Goal: Transaction & Acquisition: Book appointment/travel/reservation

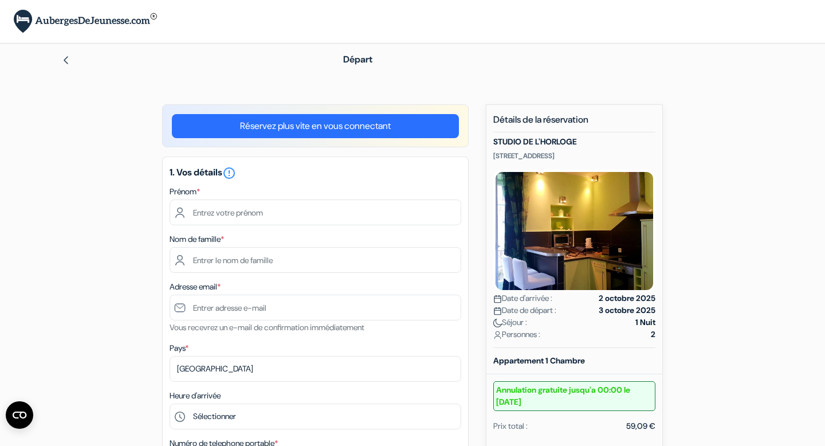
click at [69, 68] on div "Départ" at bounding box center [412, 60] width 757 height 32
click at [63, 64] on img at bounding box center [65, 60] width 9 height 9
click at [271, 213] on input "text" at bounding box center [316, 212] width 292 height 26
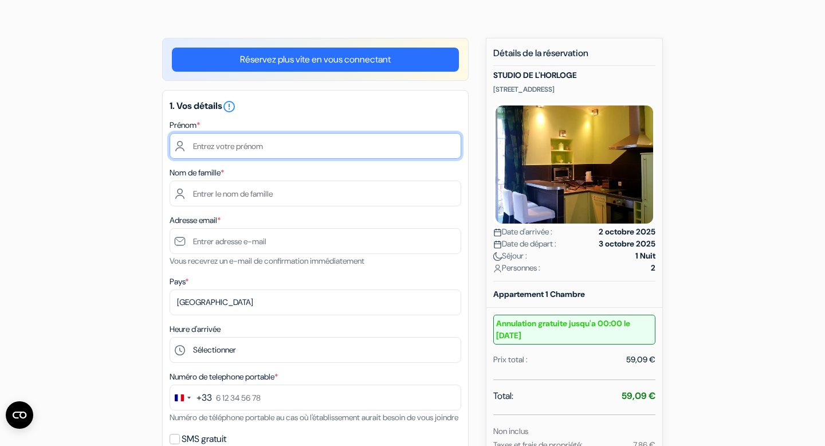
scroll to position [81, 0]
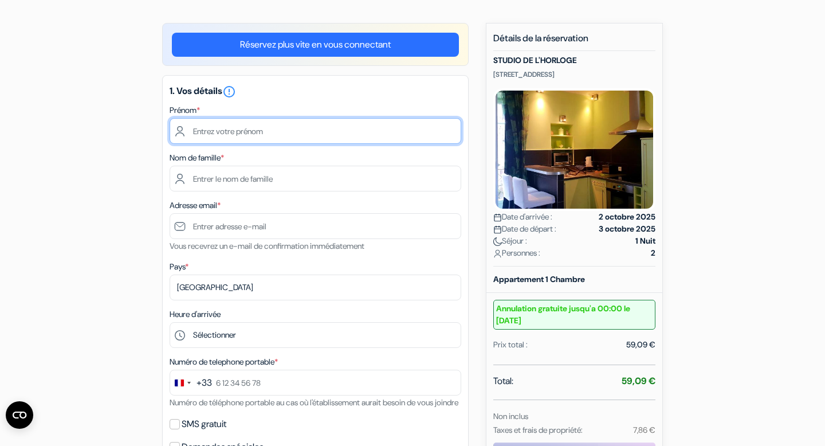
click at [232, 130] on input "text" at bounding box center [316, 131] width 292 height 26
type input "Lili"
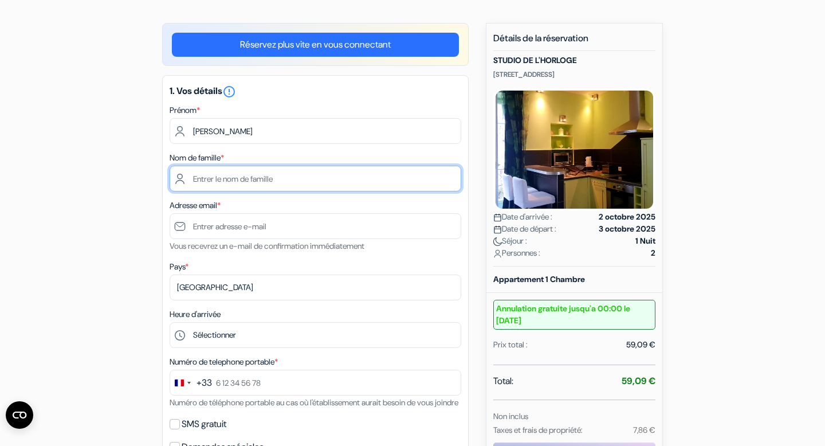
type input "Tibi"
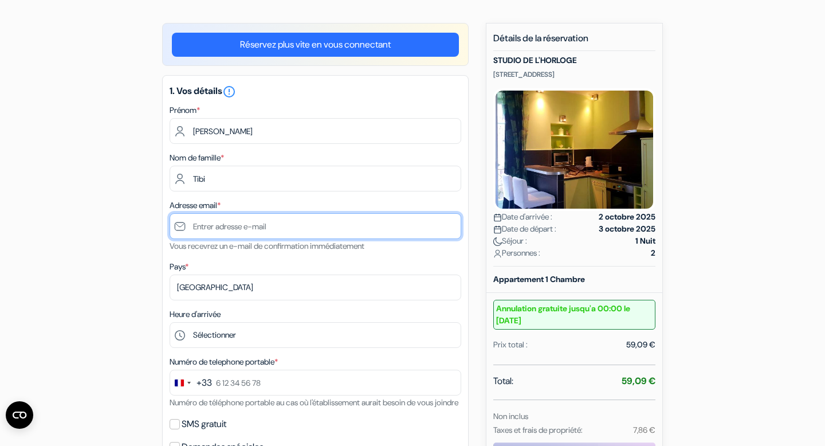
type input "lilitibi99@gmail.com"
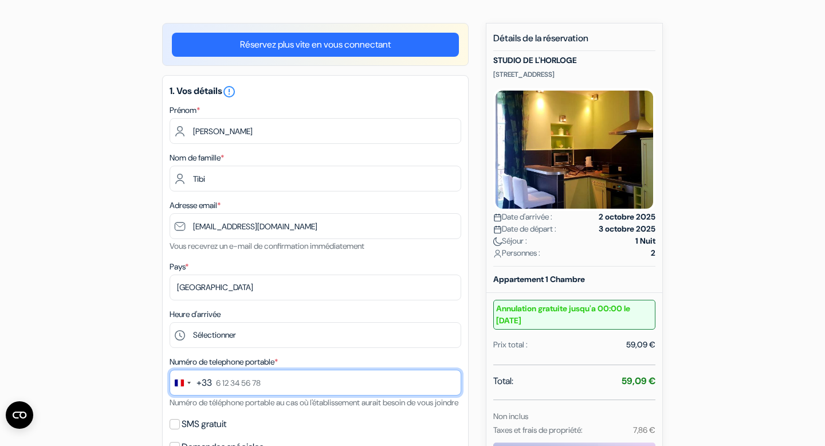
type input "0679799598"
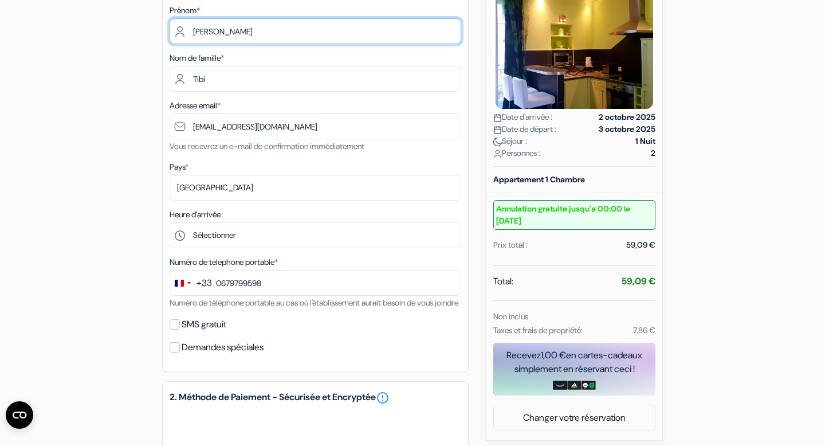
scroll to position [182, 0]
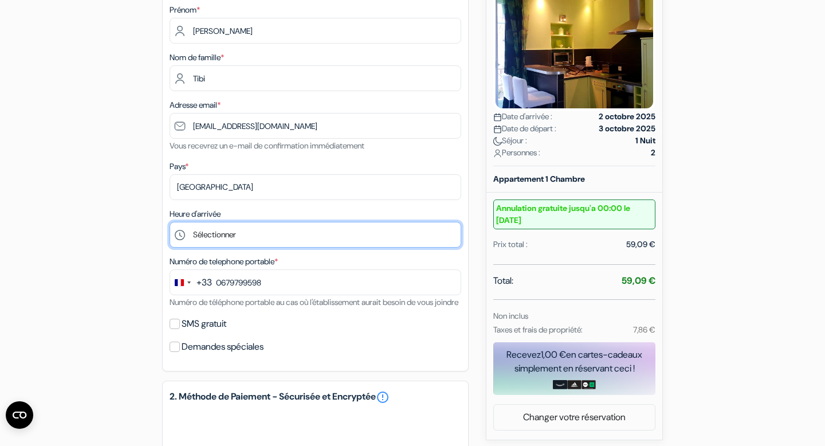
click at [238, 237] on select "Sélectionner 15:00 16:00 17:00 18:00 19:00 20:00 21:00" at bounding box center [316, 235] width 292 height 26
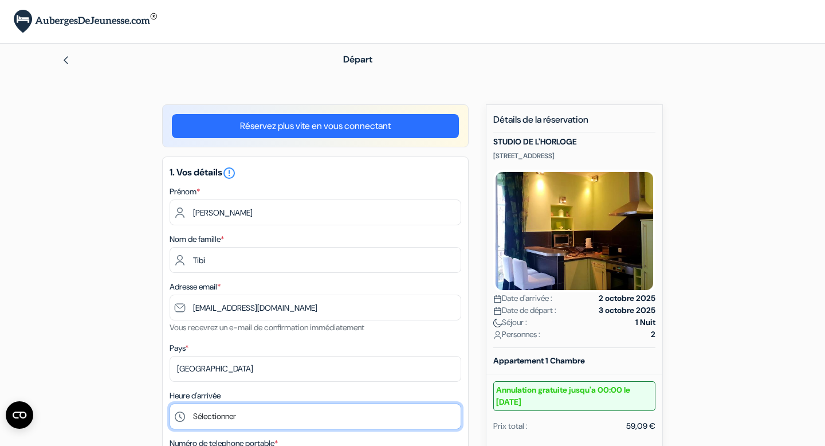
scroll to position [1, 0]
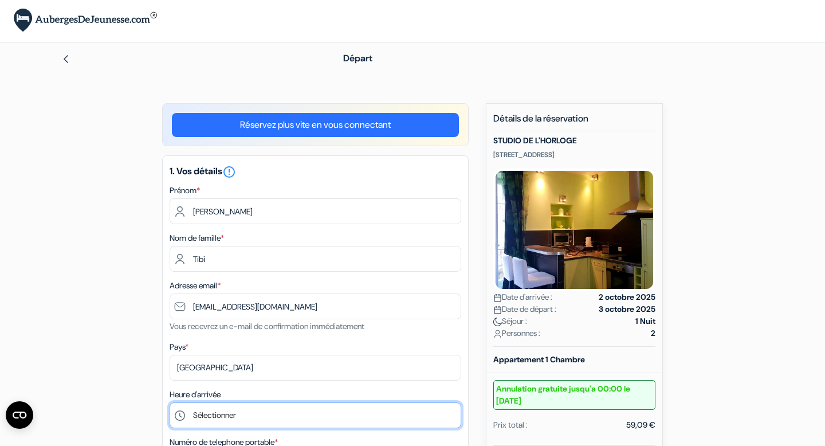
click at [238, 412] on select "Sélectionner 15:00 16:00 17:00 18:00 19:00 20:00 21:00" at bounding box center [316, 415] width 292 height 26
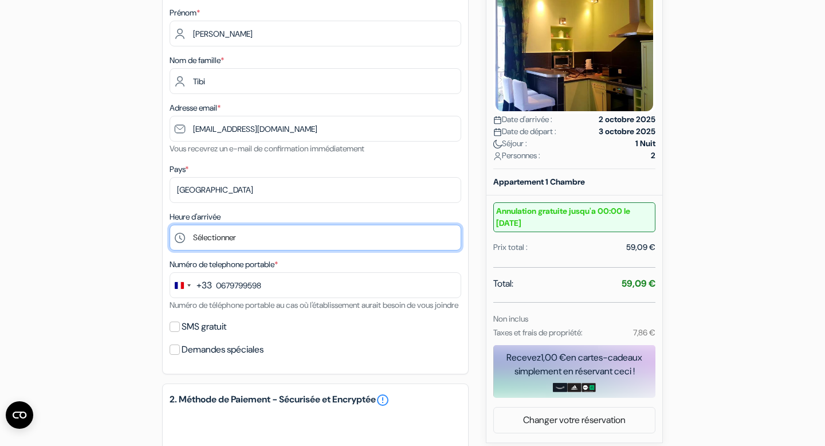
scroll to position [179, 0]
click at [394, 247] on select "Sélectionner 15:00 16:00 17:00 18:00 19:00 20:00 21:00" at bounding box center [316, 237] width 292 height 26
select select "16"
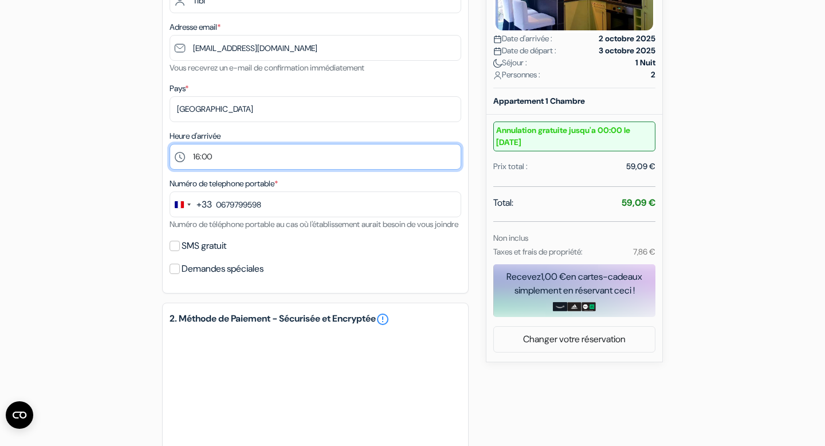
scroll to position [261, 0]
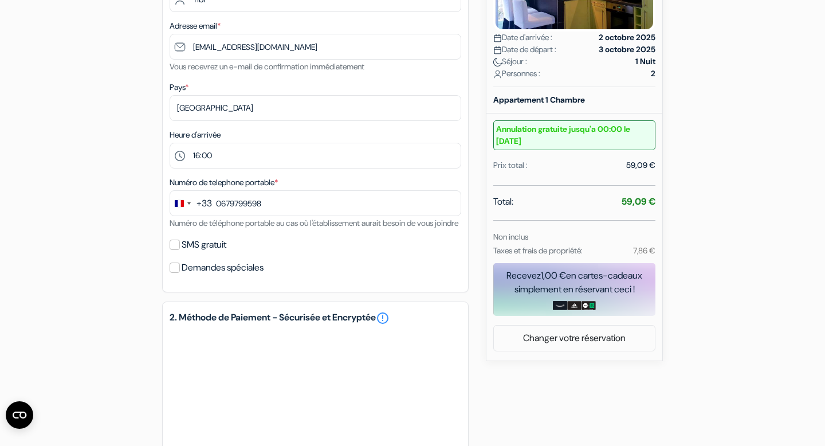
click at [193, 253] on label "SMS gratuit" at bounding box center [204, 245] width 45 height 16
click at [180, 250] on input "SMS gratuit" at bounding box center [175, 245] width 10 height 10
checkbox input "true"
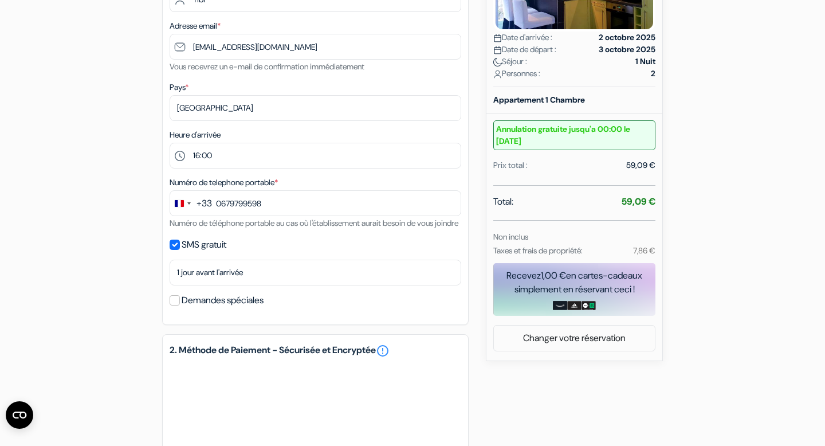
click at [291, 253] on div "SMS gratuit" at bounding box center [316, 245] width 292 height 16
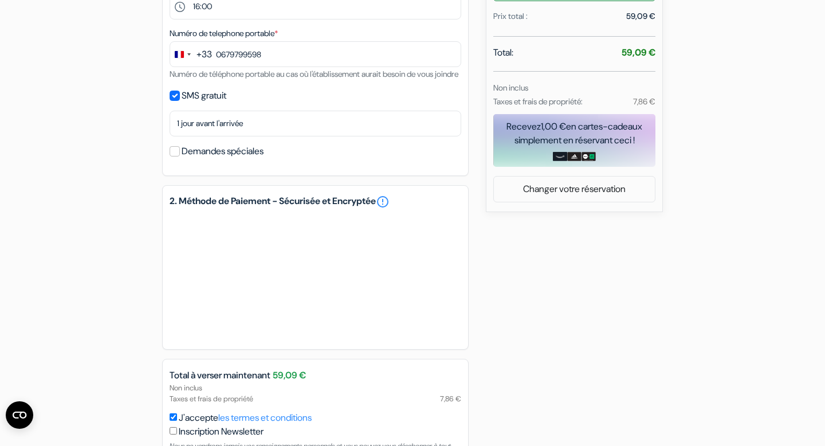
scroll to position [422, 0]
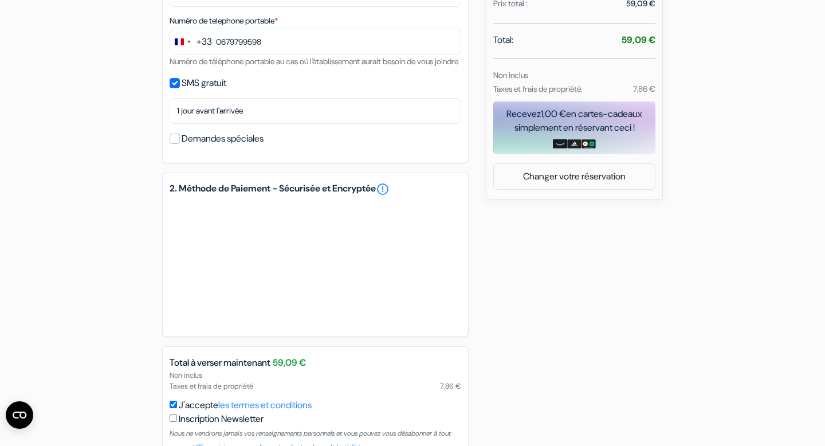
click at [569, 328] on div "add_box STUDIO DE L'HORLOGE 8 Rue de l\'Horloge, Dinan, France Détails de l'éta…" at bounding box center [412, 92] width 757 height 821
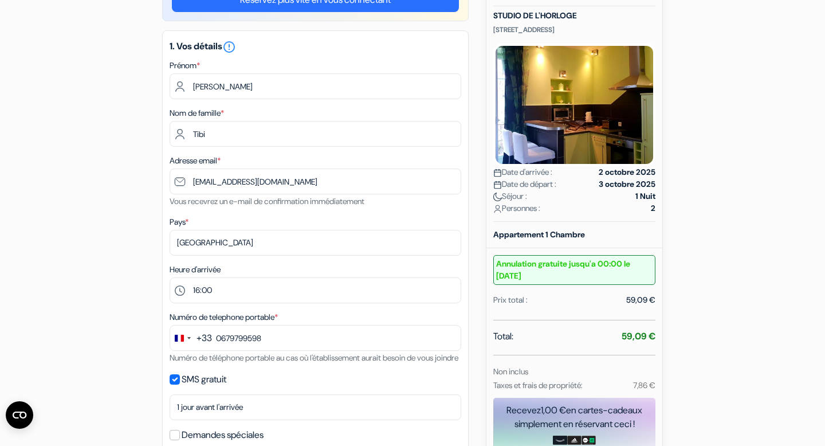
scroll to position [507, 0]
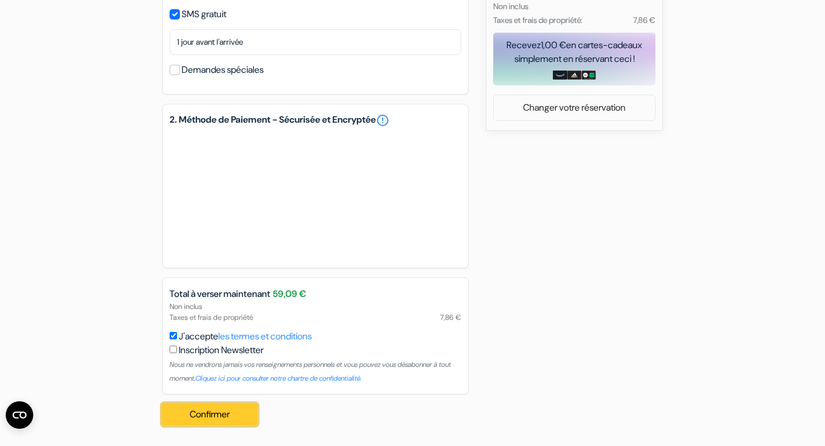
click at [210, 409] on button "Confirmer Loading..." at bounding box center [209, 414] width 95 height 22
